Goal: Task Accomplishment & Management: Complete application form

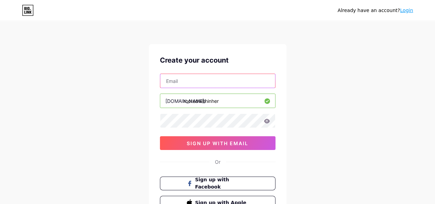
click at [181, 80] on input "text" at bounding box center [217, 81] width 115 height 14
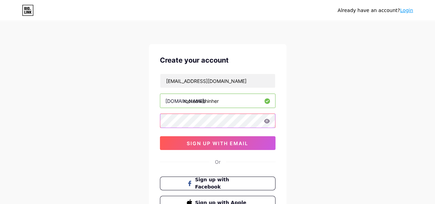
click at [159, 118] on div "Create your account brittenybossup@gmail.com bio.link/ rootedwithinher sign up …" at bounding box center [218, 132] width 138 height 176
click at [268, 119] on icon at bounding box center [267, 121] width 6 height 4
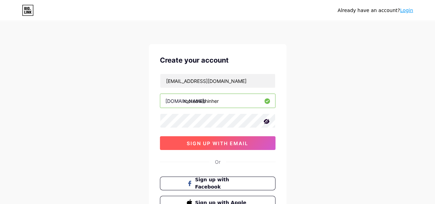
click at [221, 143] on span "sign up with email" at bounding box center [218, 143] width 62 height 6
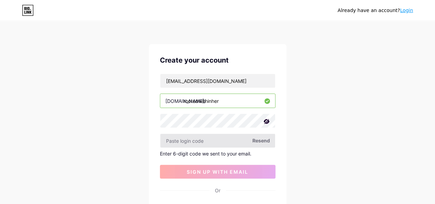
click at [171, 139] on input "text" at bounding box center [217, 141] width 115 height 14
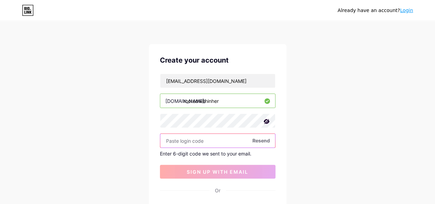
click at [166, 143] on input "text" at bounding box center [217, 141] width 115 height 14
click at [263, 139] on span "Resend" at bounding box center [262, 140] width 18 height 7
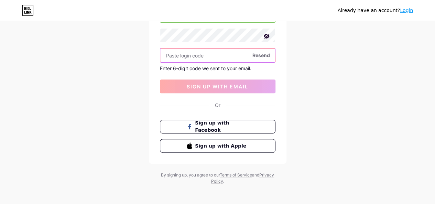
scroll to position [87, 0]
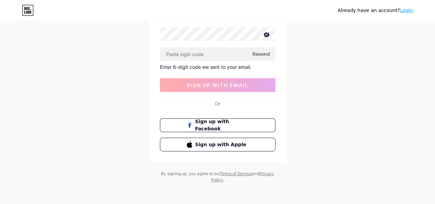
click at [258, 51] on span "Resend" at bounding box center [262, 53] width 18 height 7
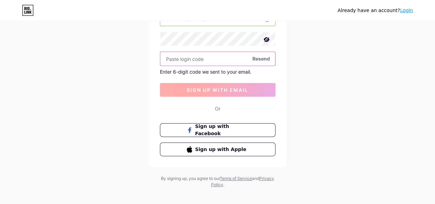
scroll to position [18, 0]
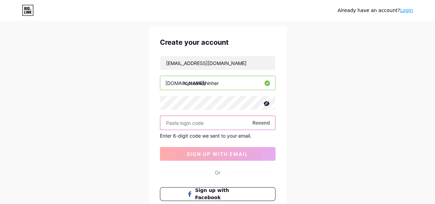
click at [179, 127] on input "text" at bounding box center [217, 123] width 115 height 14
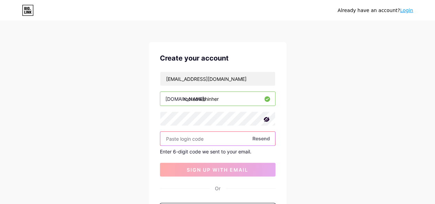
scroll to position [0, 0]
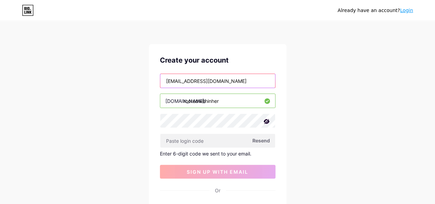
click at [229, 77] on input "brittenybossup@gmail.com" at bounding box center [217, 81] width 115 height 14
type input "Brittenybossup@gmail.com"
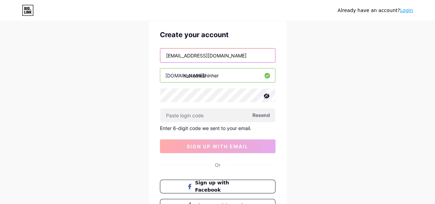
scroll to position [69, 0]
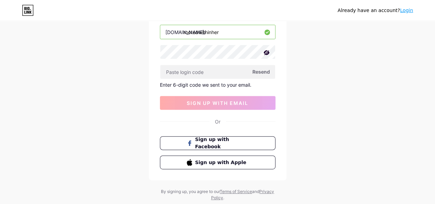
click at [263, 72] on span "Resend" at bounding box center [262, 71] width 18 height 7
click at [264, 69] on span "Resend" at bounding box center [262, 71] width 18 height 7
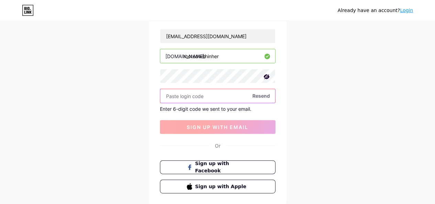
scroll to position [34, 0]
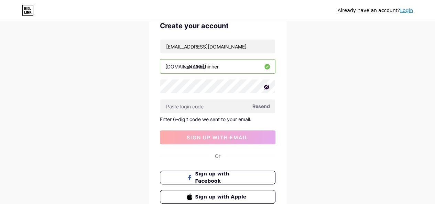
click at [266, 104] on span "Resend" at bounding box center [262, 106] width 18 height 7
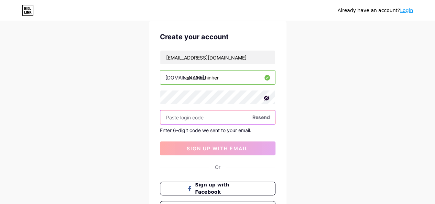
scroll to position [69, 0]
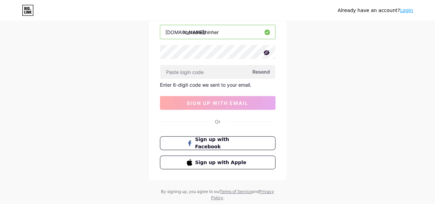
click at [265, 69] on span "Resend" at bounding box center [262, 71] width 18 height 7
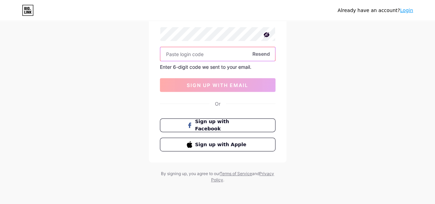
scroll to position [0, 0]
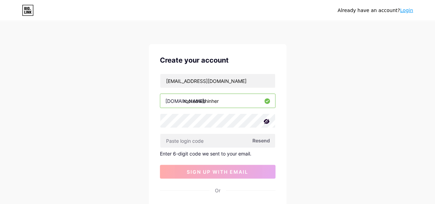
click at [412, 11] on link "Login" at bounding box center [406, 11] width 13 height 6
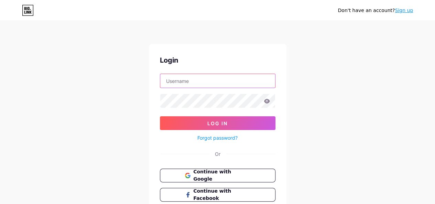
click at [191, 81] on input "text" at bounding box center [217, 81] width 115 height 14
type input "brittenybossup@gmail.com"
click at [228, 115] on form "brittenybossup@gmail.com Log In Forgot password?" at bounding box center [218, 108] width 116 height 68
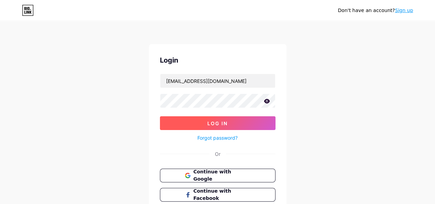
click at [225, 120] on span "Log In" at bounding box center [217, 123] width 20 height 6
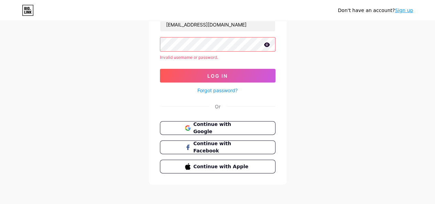
scroll to position [57, 0]
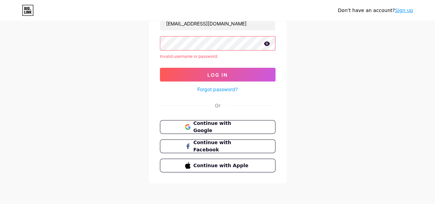
click at [228, 90] on link "Forgot password?" at bounding box center [217, 89] width 40 height 7
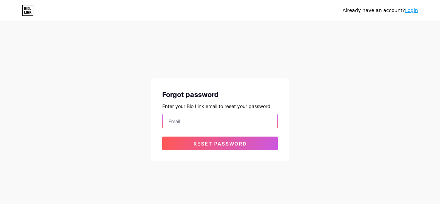
click at [180, 120] on input "email" at bounding box center [220, 121] width 115 height 14
type input "brittenybossup@gmail.com"
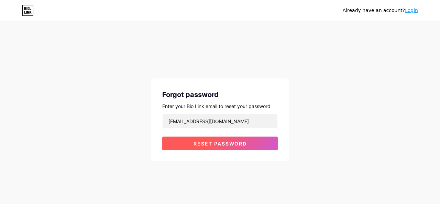
click at [220, 143] on span "Reset password" at bounding box center [220, 144] width 53 height 6
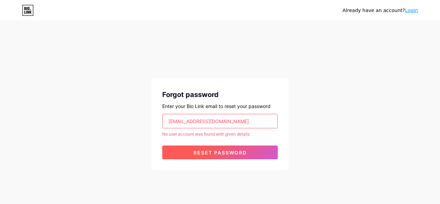
click at [222, 151] on span "Reset password" at bounding box center [220, 153] width 53 height 6
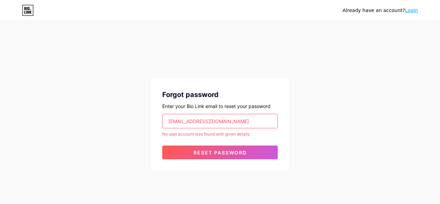
click at [415, 10] on link "Login" at bounding box center [411, 11] width 13 height 6
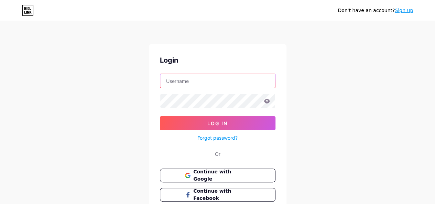
type input "brittenybossup@gmail.com"
click at [26, 12] on icon at bounding box center [28, 10] width 12 height 11
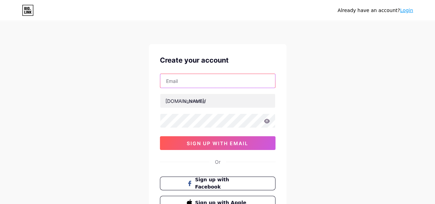
click at [179, 82] on input "text" at bounding box center [217, 81] width 115 height 14
type input "brittenybossup@gmail.com"
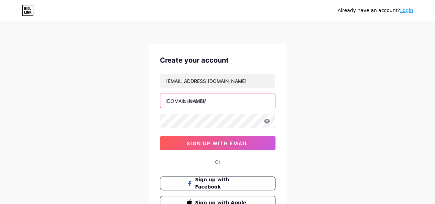
click at [185, 106] on input "text" at bounding box center [217, 101] width 115 height 14
type input "rootedwithinher"
click at [263, 63] on div "Create your account" at bounding box center [218, 60] width 116 height 10
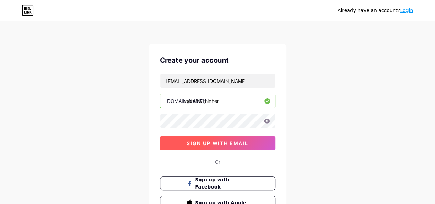
click at [229, 143] on span "sign up with email" at bounding box center [218, 143] width 62 height 6
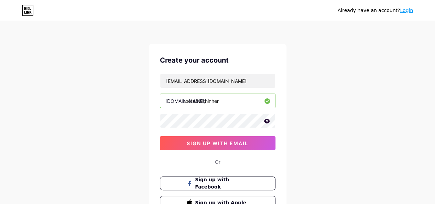
click at [256, 51] on div "Create your account brittenybossup@gmail.com bio.link/ rootedwithinher 0cAFcWeA…" at bounding box center [218, 132] width 138 height 176
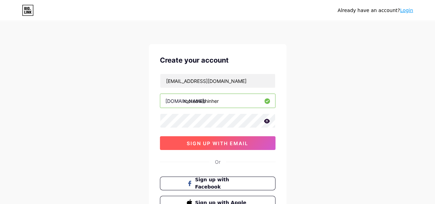
click at [213, 145] on span "sign up with email" at bounding box center [218, 143] width 62 height 6
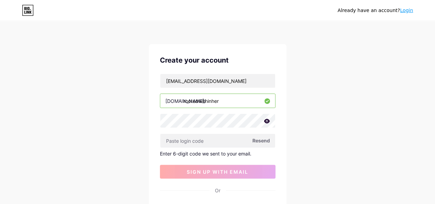
click at [264, 139] on span "Resend" at bounding box center [262, 140] width 18 height 7
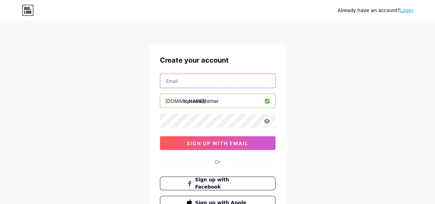
click at [180, 82] on input "text" at bounding box center [217, 81] width 115 height 14
type input "[EMAIL_ADDRESS][DOMAIN_NAME]"
click at [320, 87] on div "Already have an account? Login Create your account [EMAIL_ADDRESS][DOMAIN_NAME]…" at bounding box center [217, 131] width 435 height 263
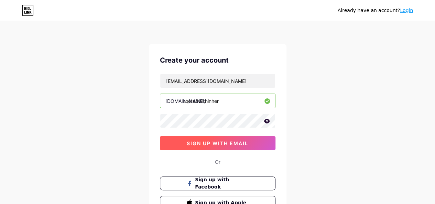
click at [236, 144] on span "sign up with email" at bounding box center [218, 143] width 62 height 6
